Goal: Contribute content: Add original content to the website for others to see

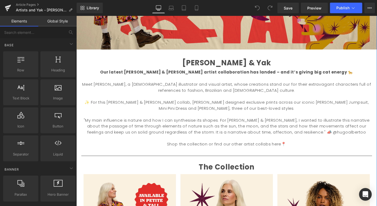
scroll to position [181, 0]
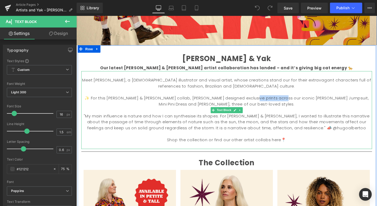
drag, startPoint x: 258, startPoint y: 103, endPoint x: 293, endPoint y: 103, distance: 35.7
click at [293, 103] on font "✨ For this [PERSON_NAME] & [PERSON_NAME] collab, [PERSON_NAME] designed exclusi…" at bounding box center [236, 106] width 303 height 12
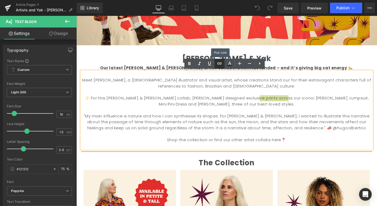
click at [220, 65] on icon at bounding box center [220, 63] width 6 height 6
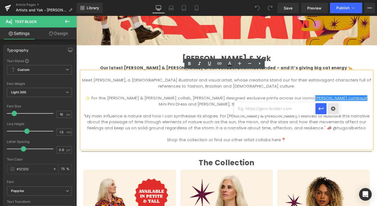
click at [333, 0] on div "Text Color Highlight Color #333333 Edit or remove link: Edit - Unlink - Cancel" at bounding box center [188, 0] width 377 height 0
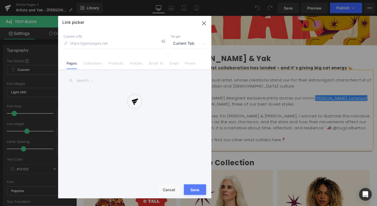
click at [0, 0] on div at bounding box center [0, 0] width 0 height 0
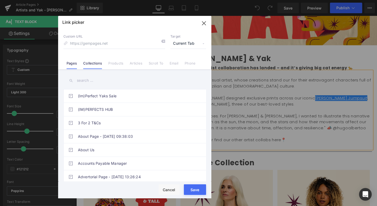
click at [0, 0] on link "Collections" at bounding box center [0, 0] width 0 height 0
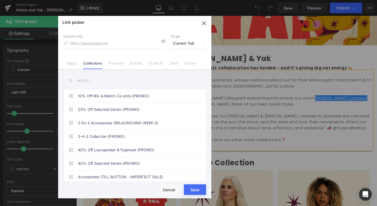
click at [0, 0] on input "text" at bounding box center [0, 0] width 0 height 0
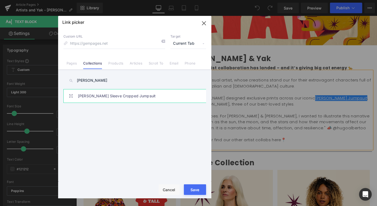
type input "[PERSON_NAME]"
click at [0, 0] on link "[PERSON_NAME] Sleeve Cropped Jumpsuit" at bounding box center [0, 0] width 0 height 0
type input "/collections/[PERSON_NAME]"
click at [0, 0] on button "Save" at bounding box center [0, 0] width 0 height 0
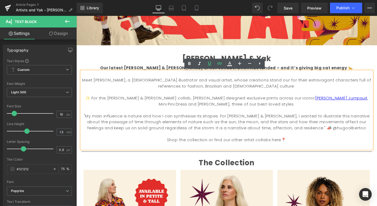
scroll to position [182, 0]
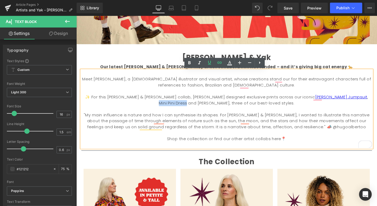
drag, startPoint x: 303, startPoint y: 104, endPoint x: 328, endPoint y: 103, distance: 24.9
click at [328, 103] on font "✨ For this [PERSON_NAME] & [PERSON_NAME] collab, [PERSON_NAME] designed exclusi…" at bounding box center [236, 105] width 301 height 12
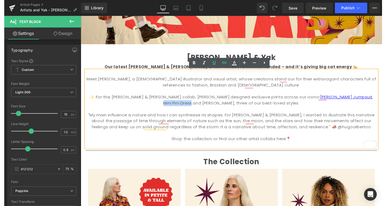
scroll to position [180, 0]
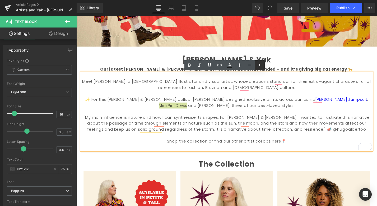
click at [259, 65] on icon at bounding box center [260, 65] width 6 height 6
click at [211, 66] on icon at bounding box center [210, 65] width 6 height 6
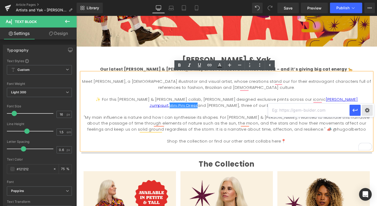
click at [366, 0] on div "Text Color Highlight Color #333333 Edit or remove link: Edit - Unlink - Cancel" at bounding box center [188, 0] width 377 height 0
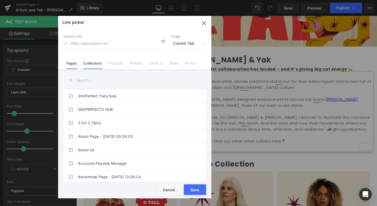
click at [97, 63] on link "Collections" at bounding box center [92, 65] width 19 height 8
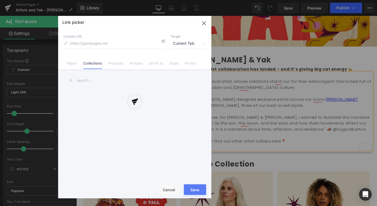
click at [100, 79] on div at bounding box center [134, 107] width 153 height 182
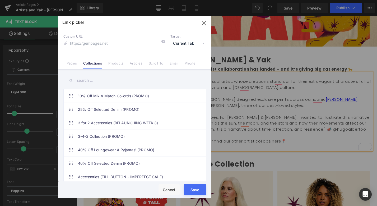
click at [95, 81] on input "text" at bounding box center [134, 81] width 143 height 12
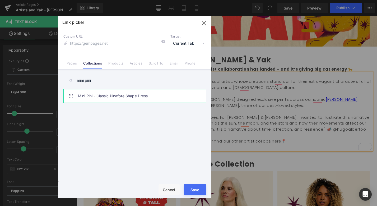
type input "mini pini"
click at [121, 97] on link "Mini Pini - Classic Pinafore Shape Dress" at bounding box center [136, 95] width 116 height 13
type input "/collections/mini-pini-dress"
drag, startPoint x: 199, startPoint y: 190, endPoint x: 197, endPoint y: 145, distance: 45.1
click at [199, 190] on button "Save" at bounding box center [195, 189] width 22 height 11
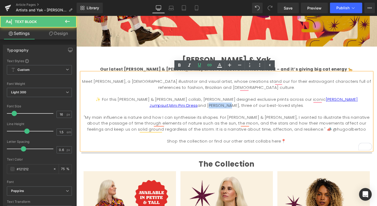
drag, startPoint x: 339, startPoint y: 104, endPoint x: 361, endPoint y: 105, distance: 22.5
click at [361, 105] on font "✨ For this [PERSON_NAME] & [PERSON_NAME] collab, [PERSON_NAME] designed exclusi…" at bounding box center [236, 108] width 279 height 12
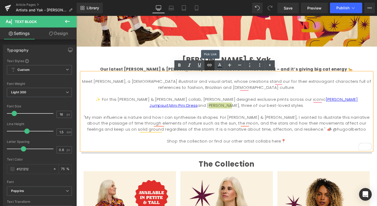
click at [209, 64] on icon at bounding box center [210, 65] width 6 height 6
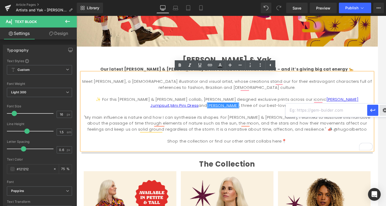
click at [377, 0] on div "Text Color Highlight Color #333333 Edit or remove link: Edit - Unlink - Cancel" at bounding box center [193, 0] width 386 height 0
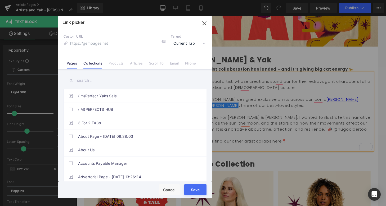
click at [0, 0] on li "Collections" at bounding box center [0, 0] width 0 height 0
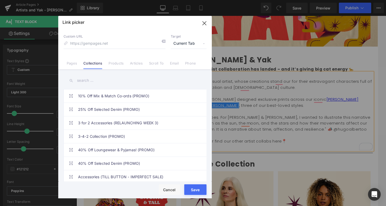
click at [0, 0] on input "text" at bounding box center [0, 0] width 0 height 0
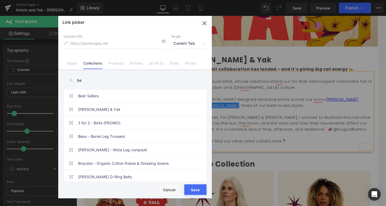
type input "b"
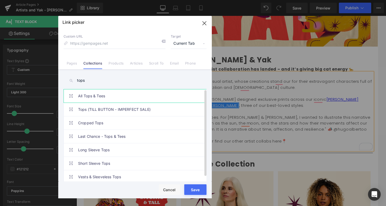
type input "tops"
click at [0, 0] on link "All Tops & Tees" at bounding box center [0, 0] width 0 height 0
type input "/collections/all-tops"
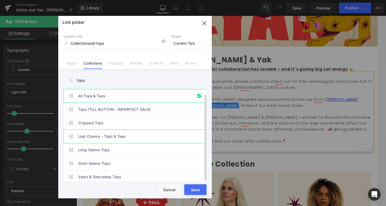
scroll to position [4, 0]
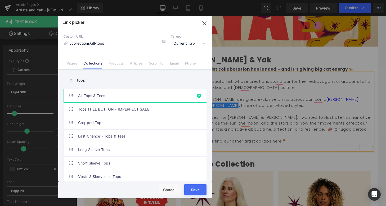
click at [0, 0] on button "Save" at bounding box center [0, 0] width 0 height 0
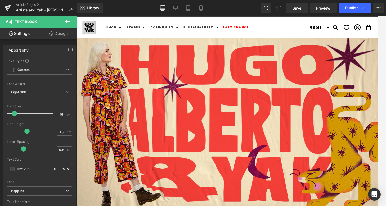
scroll to position [0, 0]
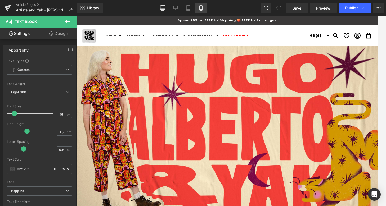
click at [201, 9] on icon at bounding box center [200, 7] width 5 height 5
type input "75"
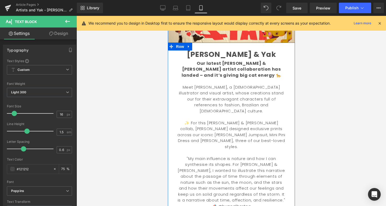
scroll to position [84, 0]
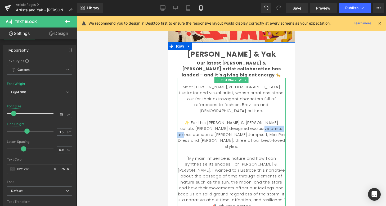
drag, startPoint x: 249, startPoint y: 118, endPoint x: 285, endPoint y: 123, distance: 36.8
click at [282, 120] on font "✨ For this [PERSON_NAME] & [PERSON_NAME] collab, [PERSON_NAME] designed exclusi…" at bounding box center [231, 134] width 108 height 29
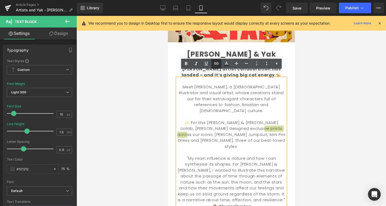
click at [218, 65] on icon at bounding box center [216, 63] width 6 height 6
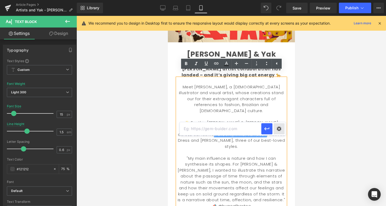
click at [277, 0] on div "Text Color Highlight Color #333333 Edit or remove link: Edit - Unlink - Cancel" at bounding box center [193, 0] width 386 height 0
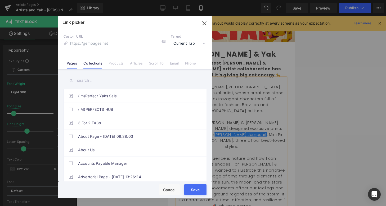
click at [83, 62] on li "Collections" at bounding box center [92, 61] width 25 height 9
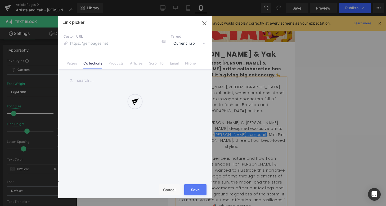
click at [101, 82] on div at bounding box center [134, 107] width 153 height 182
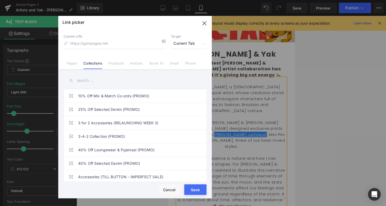
click at [91, 81] on input "text" at bounding box center [134, 81] width 143 height 12
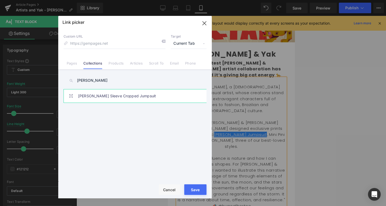
type input "[PERSON_NAME]"
click at [91, 97] on link "[PERSON_NAME] Sleeve Cropped Jumpsuit" at bounding box center [136, 95] width 116 height 13
type input "/collections/[PERSON_NAME]"
click at [0, 0] on button "Save" at bounding box center [0, 0] width 0 height 0
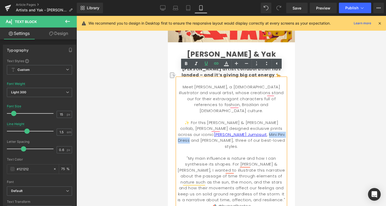
drag, startPoint x: 181, startPoint y: 124, endPoint x: 209, endPoint y: 124, distance: 28.0
click at [209, 124] on font "✨ For this [PERSON_NAME] & [PERSON_NAME] collab, [PERSON_NAME] designed exclusi…" at bounding box center [230, 134] width 107 height 29
click at [217, 62] on icon at bounding box center [216, 63] width 4 height 2
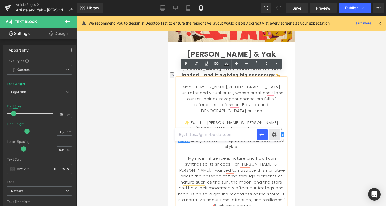
click at [273, 0] on div "Text Color Highlight Color #333333 Edit or remove link: Edit - Unlink - Cancel" at bounding box center [193, 0] width 386 height 0
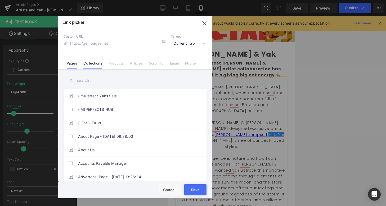
click at [99, 65] on link "Collections" at bounding box center [92, 65] width 19 height 8
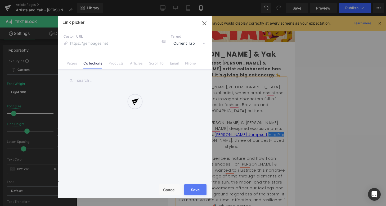
click at [98, 77] on div at bounding box center [134, 107] width 153 height 182
click at [98, 81] on div "Link picker Back to Library Insert Custom URL Target Current Tab Current Tab Ne…" at bounding box center [134, 107] width 153 height 182
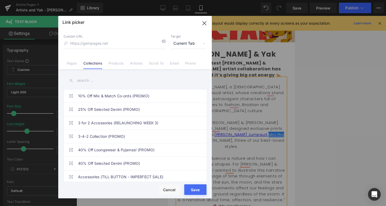
click at [95, 81] on input "text" at bounding box center [134, 81] width 143 height 12
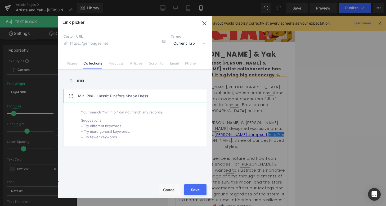
type input "mini"
click at [109, 95] on link "Mini Pini - Classic Pinafore Shape Dress" at bounding box center [136, 95] width 116 height 13
type input "/collections/mini-pini-dress"
click at [198, 189] on button "Save" at bounding box center [195, 189] width 22 height 11
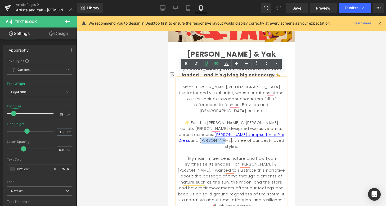
drag, startPoint x: 221, startPoint y: 124, endPoint x: 242, endPoint y: 124, distance: 21.4
click at [242, 124] on font "✨ For this [PERSON_NAME] & [PERSON_NAME] collab, [PERSON_NAME] designed exclusi…" at bounding box center [231, 134] width 106 height 29
click at [219, 64] on icon at bounding box center [216, 63] width 6 height 6
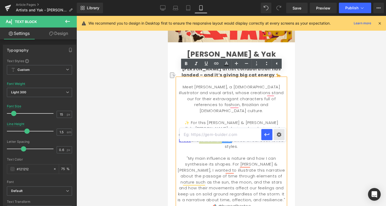
click at [281, 0] on div "Text Color Highlight Color #333333 Edit or remove link: Edit - Unlink - Cancel" at bounding box center [193, 0] width 386 height 0
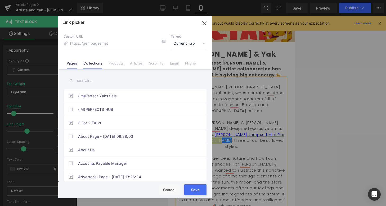
click at [90, 65] on link "Collections" at bounding box center [92, 65] width 19 height 8
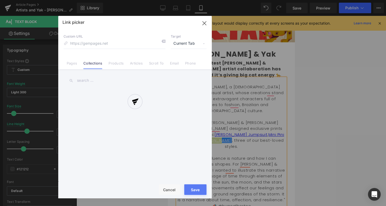
click at [89, 82] on div "Link picker Back to Library Insert Custom URL Target Current Tab Current Tab Ne…" at bounding box center [134, 107] width 153 height 182
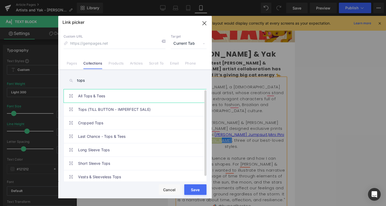
type input "tops"
click at [88, 95] on link "All Tops & Tees" at bounding box center [136, 95] width 116 height 13
type input "/collections/all-tops"
click at [196, 190] on button "Save" at bounding box center [195, 189] width 22 height 11
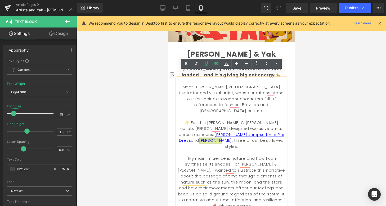
click at [317, 84] on div at bounding box center [230, 111] width 309 height 190
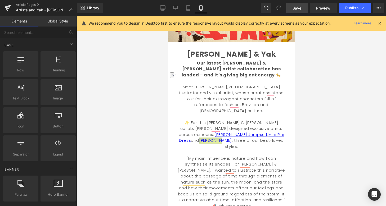
click at [296, 7] on span "Save" at bounding box center [296, 8] width 9 height 6
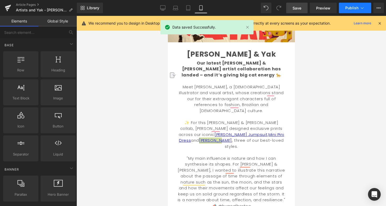
click at [347, 9] on span "Publish" at bounding box center [351, 8] width 13 height 4
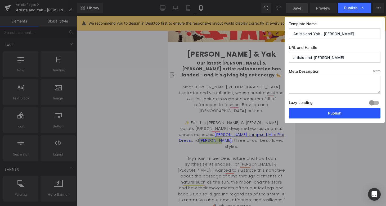
click at [334, 115] on button "Publish" at bounding box center [335, 113] width 92 height 11
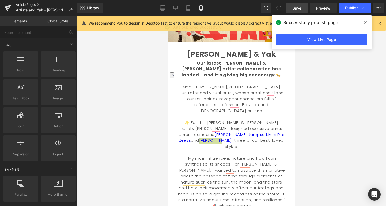
click at [25, 4] on link "Article Pages" at bounding box center [46, 5] width 61 height 4
